Goal: Find specific page/section: Find specific page/section

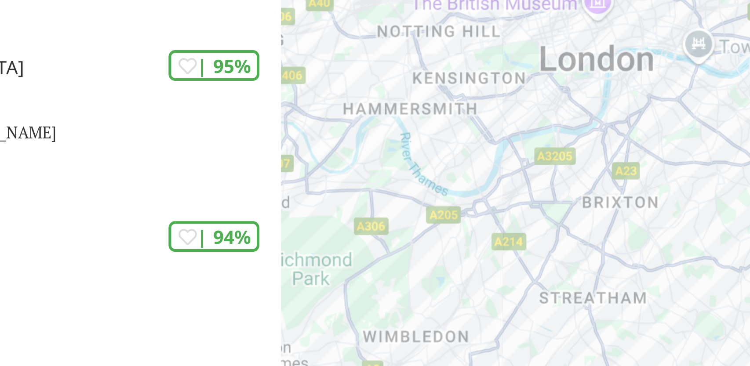
drag, startPoint x: 575, startPoint y: 262, endPoint x: 527, endPoint y: 216, distance: 66.2
click at [527, 216] on div "To navigate, press the arrow keys." at bounding box center [625, 205] width 250 height 366
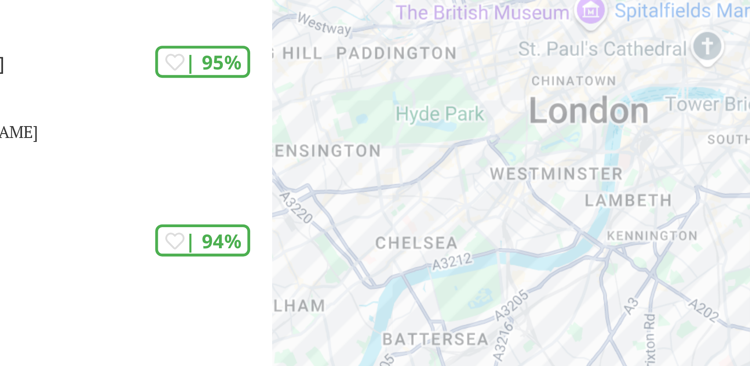
drag, startPoint x: 622, startPoint y: 211, endPoint x: 574, endPoint y: 254, distance: 64.2
click at [574, 254] on div "To navigate, press the arrow keys." at bounding box center [625, 205] width 250 height 366
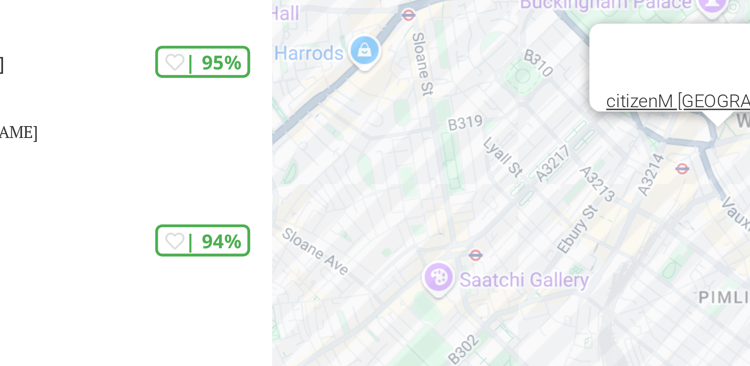
click at [638, 210] on div "To navigate, press the arrow keys. citizenM [GEOGRAPHIC_DATA]" at bounding box center [625, 205] width 250 height 366
click at [636, 205] on div "To navigate, press the arrow keys. citizenM [GEOGRAPHIC_DATA] hotel citizenM [G…" at bounding box center [625, 205] width 250 height 366
click at [622, 189] on link "citizenM [GEOGRAPHIC_DATA]" at bounding box center [643, 192] width 76 height 7
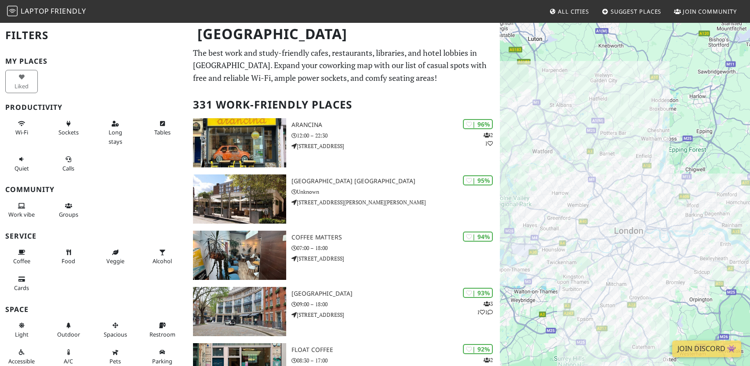
scroll to position [8423, 0]
